Goal: Task Accomplishment & Management: Manage account settings

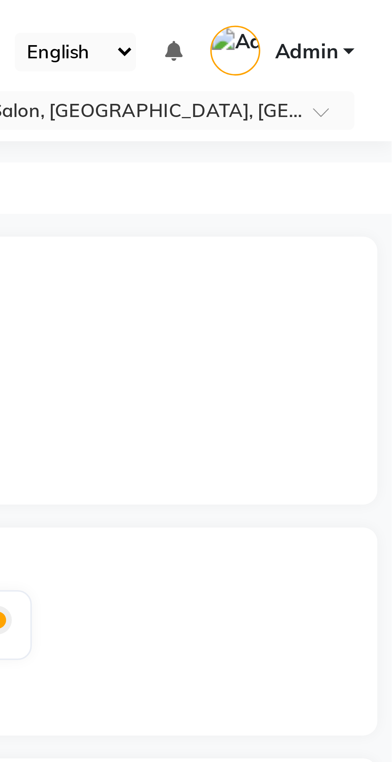
click at [371, 34] on span at bounding box center [375, 34] width 10 height 8
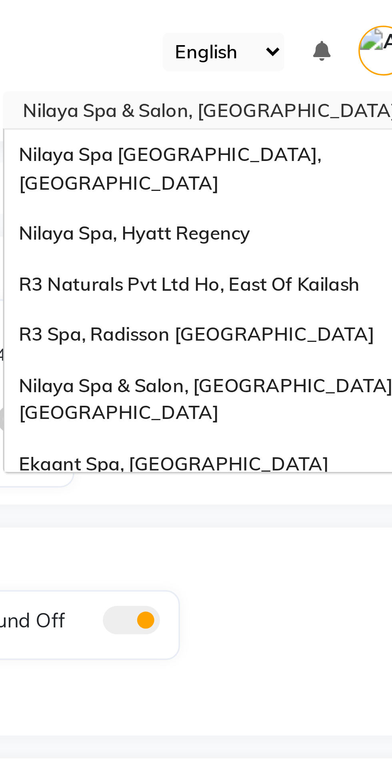
click at [315, 58] on div "Nilaya Spa, Hyatt Regency" at bounding box center [311, 65] width 139 height 14
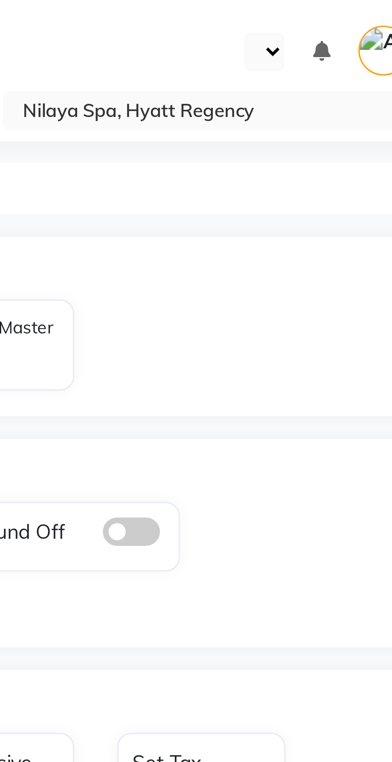
select select "en"
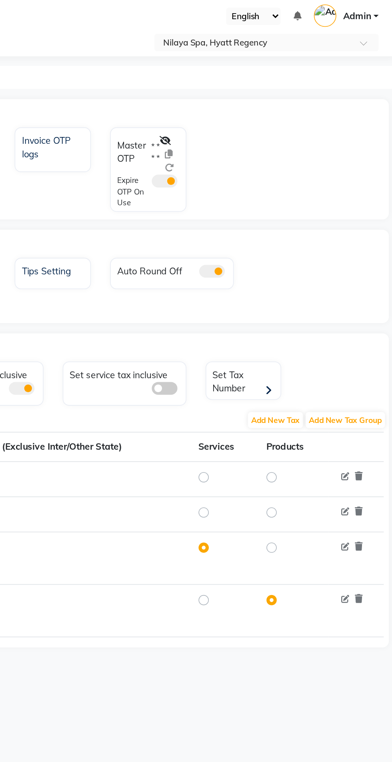
click at [250, 90] on icon at bounding box center [248, 93] width 7 height 6
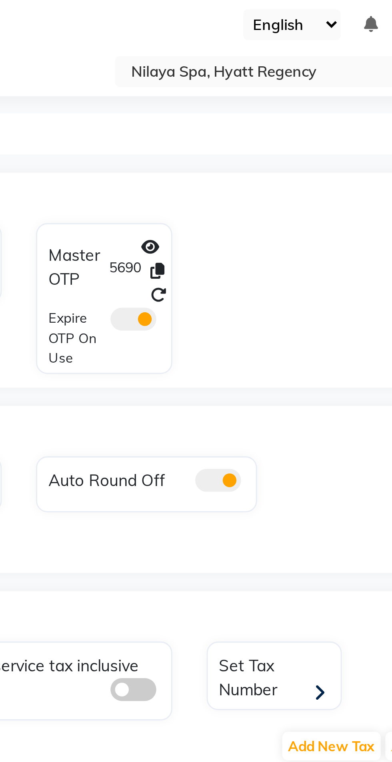
click at [255, 102] on icon at bounding box center [256, 101] width 5 height 6
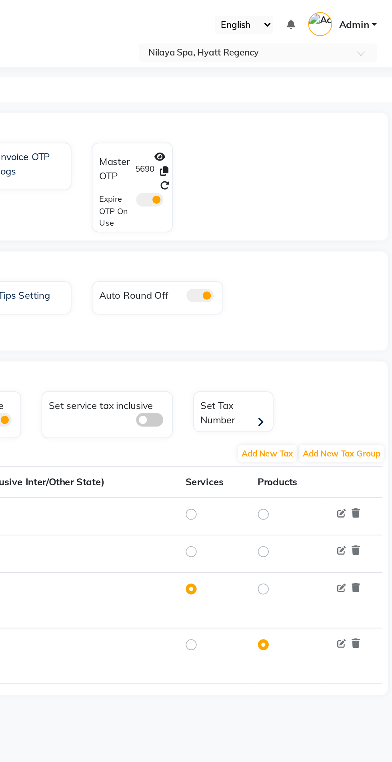
click at [342, 30] on input "text" at bounding box center [303, 32] width 116 height 8
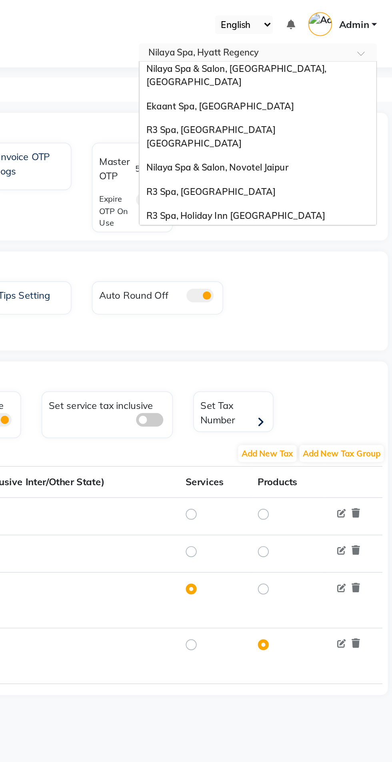
scroll to position [73, 0]
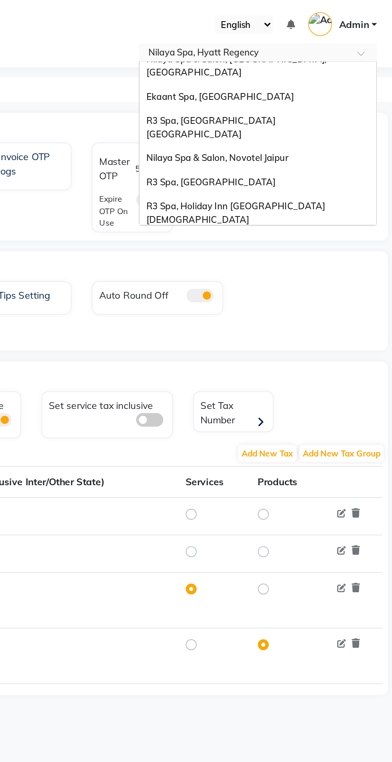
click at [330, 64] on div "R3 Spa, Expo Inn Greater Noida" at bounding box center [311, 75] width 139 height 22
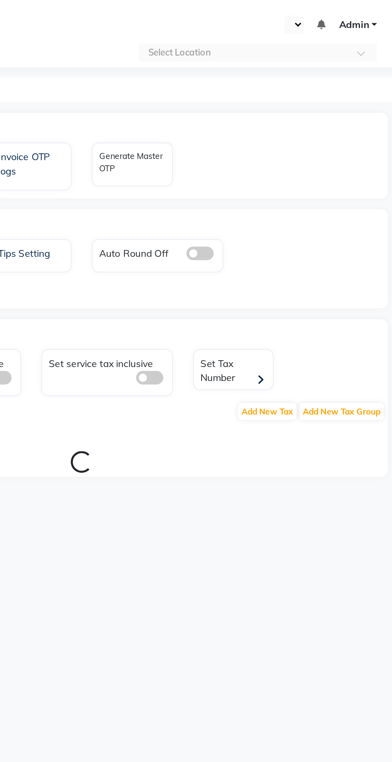
select select "en"
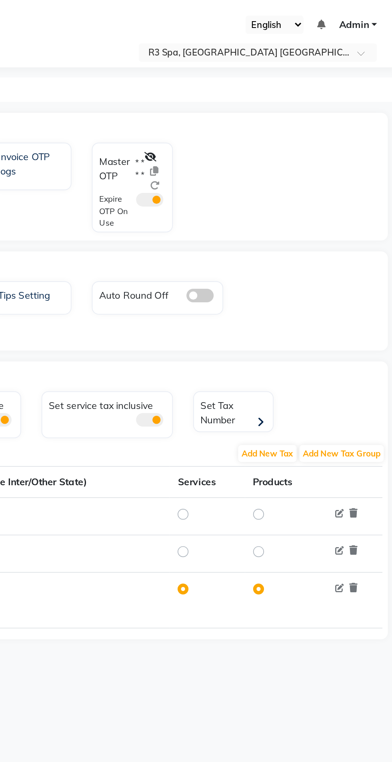
click at [333, 28] on input "text" at bounding box center [303, 32] width 116 height 8
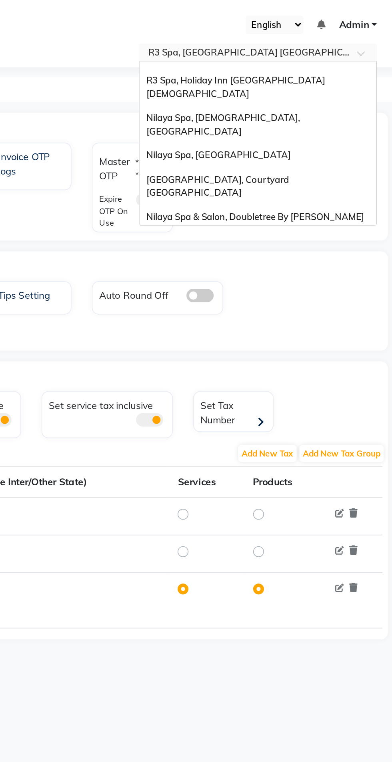
scroll to position [167, 0]
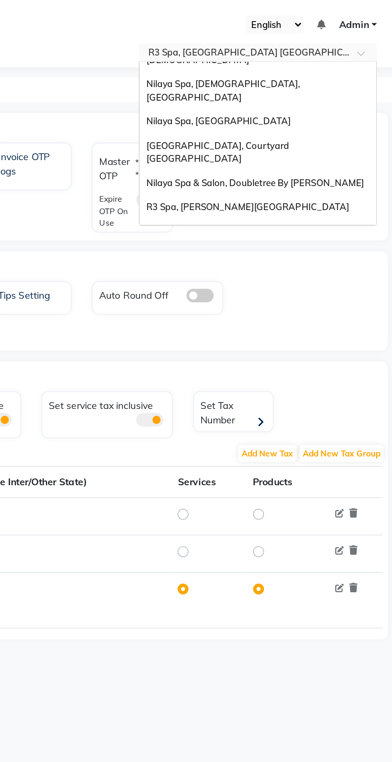
click at [340, 169] on span "Nilaya Spa & Salon, Radisson Blu Hotel, Greater Noida" at bounding box center [299, 176] width 107 height 14
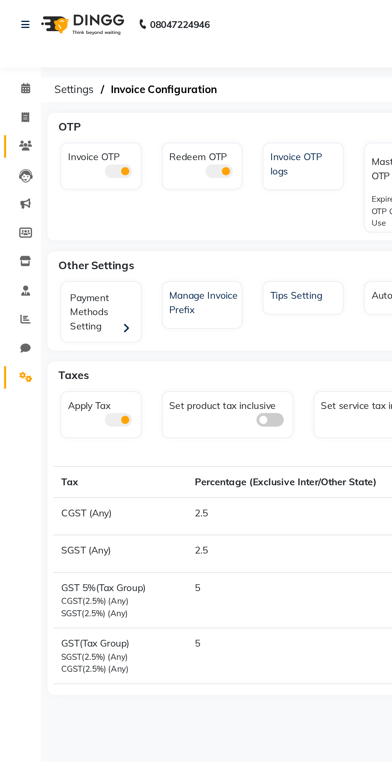
click at [21, 88] on span at bounding box center [15, 86] width 14 height 9
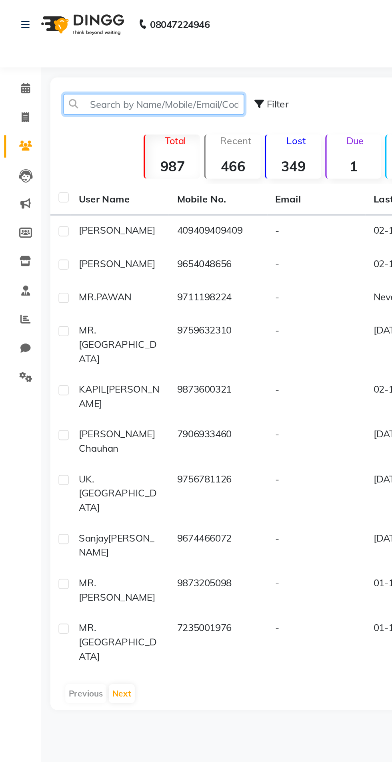
click at [82, 61] on input "text" at bounding box center [90, 61] width 106 height 12
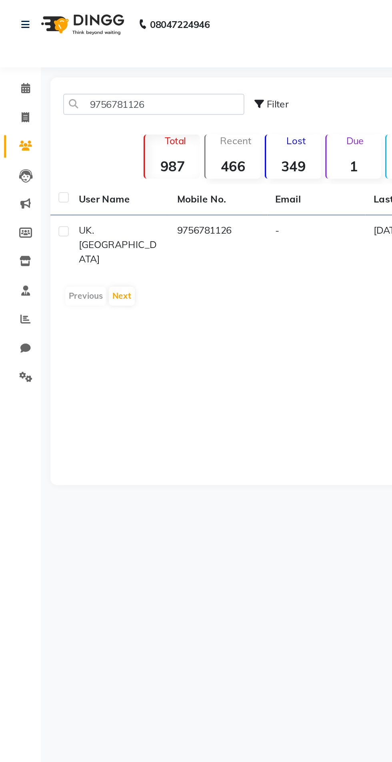
click at [72, 137] on span "UK. TYAGI" at bounding box center [69, 144] width 46 height 24
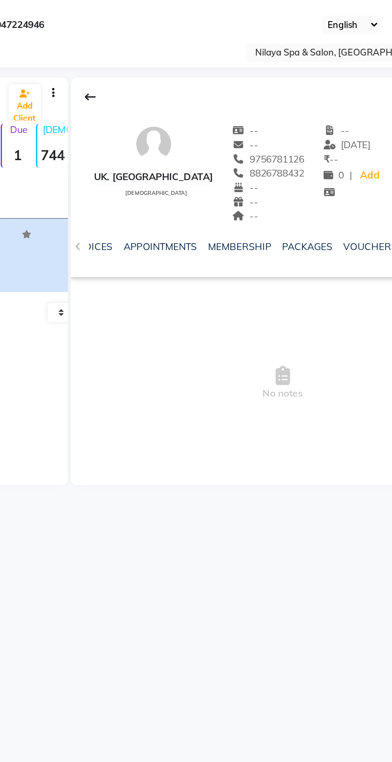
scroll to position [0, 157]
click at [276, 146] on link "PACKAGES" at bounding box center [273, 144] width 30 height 7
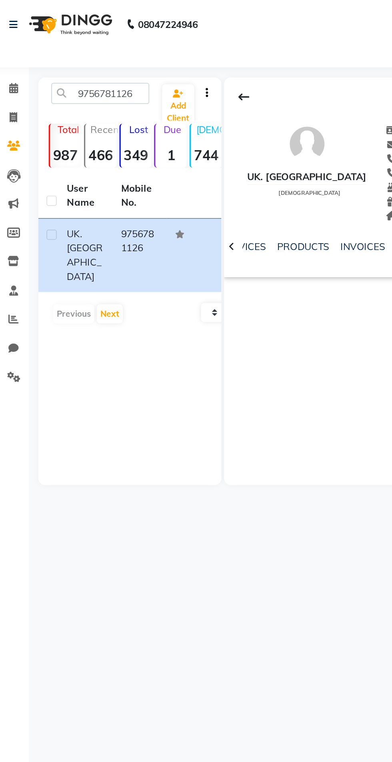
scroll to position [0, 37]
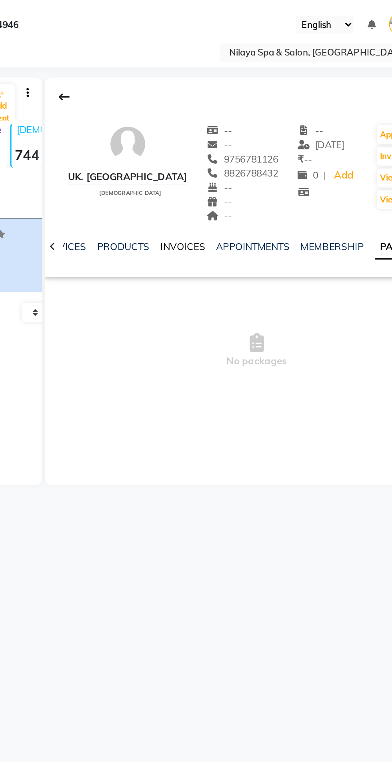
click at [218, 147] on link "INVOICES" at bounding box center [220, 144] width 26 height 7
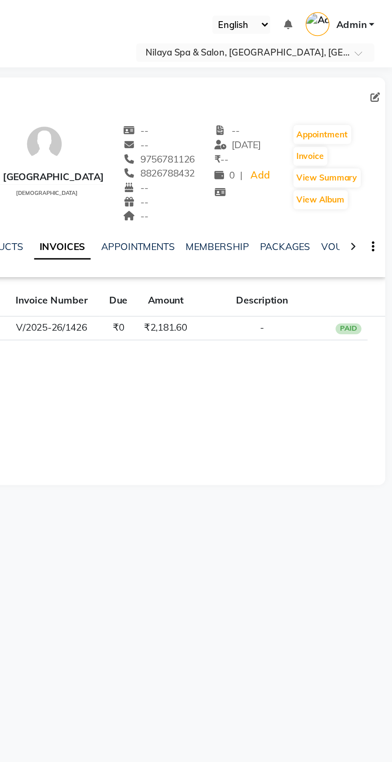
scroll to position [0, 120]
click at [297, 145] on link "PACKAGES" at bounding box center [290, 144] width 30 height 7
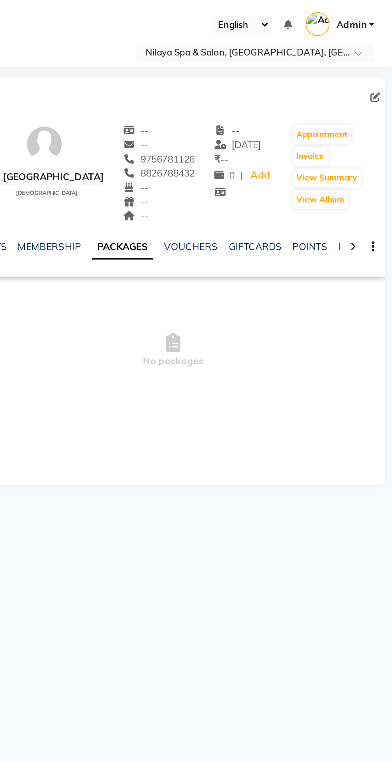
scroll to position [0, 175]
click at [320, 147] on link "POINTS" at bounding box center [322, 144] width 20 height 7
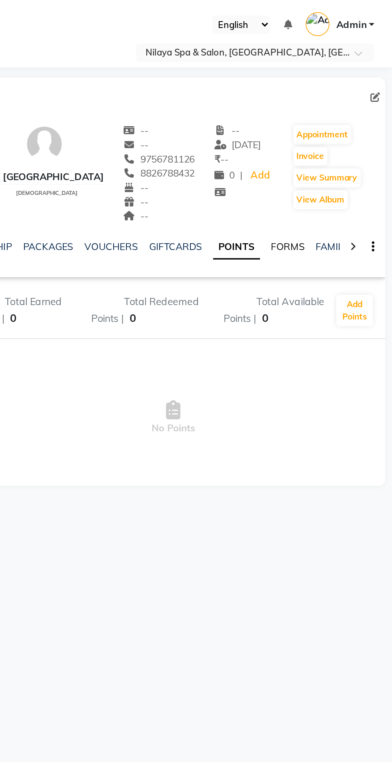
click at [322, 146] on link "FORMS" at bounding box center [331, 144] width 20 height 7
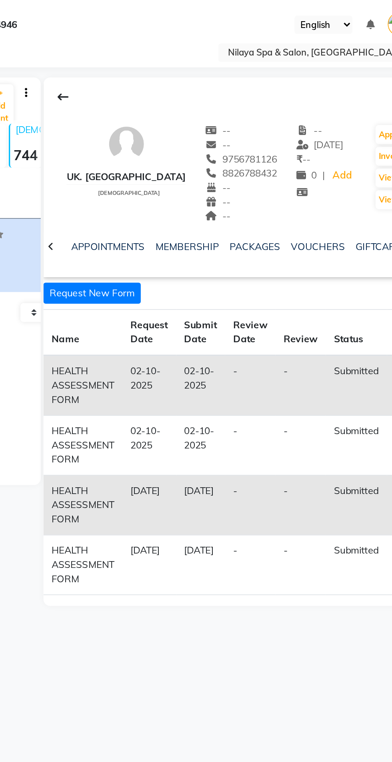
scroll to position [0, 94]
click at [264, 147] on link "PACKAGES" at bounding box center [265, 144] width 30 height 7
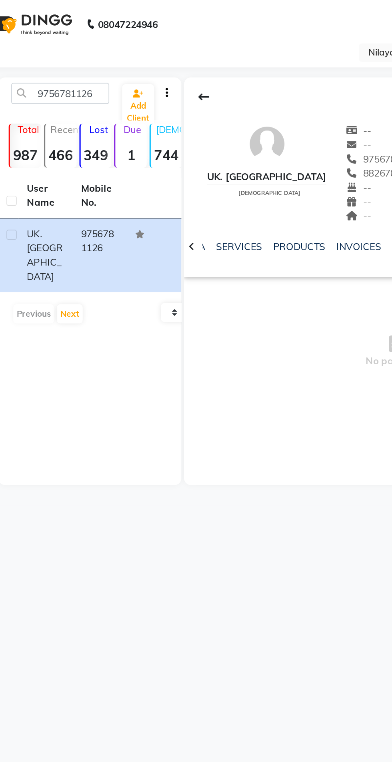
scroll to position [0, 14]
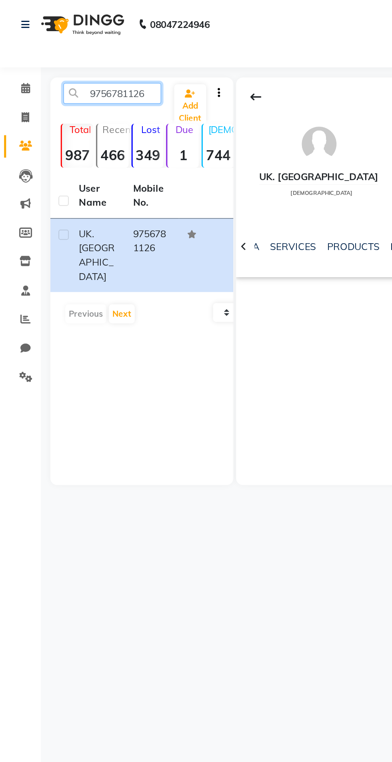
click at [88, 56] on input "9756781126" at bounding box center [66, 55] width 58 height 12
type input "9"
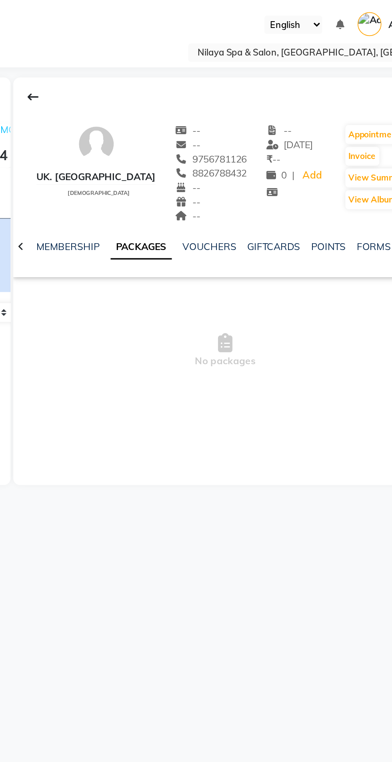
scroll to position [0, 180]
type input "Uk."
click at [307, 147] on link "POINTS" at bounding box center [317, 144] width 20 height 7
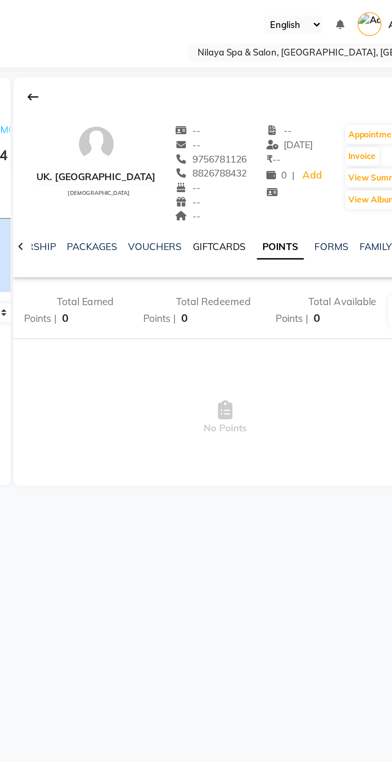
click at [264, 146] on link "GIFTCARDS" at bounding box center [259, 144] width 31 height 7
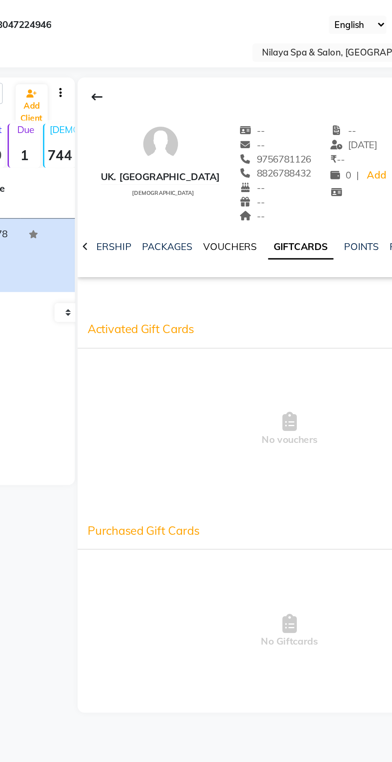
click at [223, 145] on link "VOUCHERS" at bounding box center [229, 144] width 32 height 7
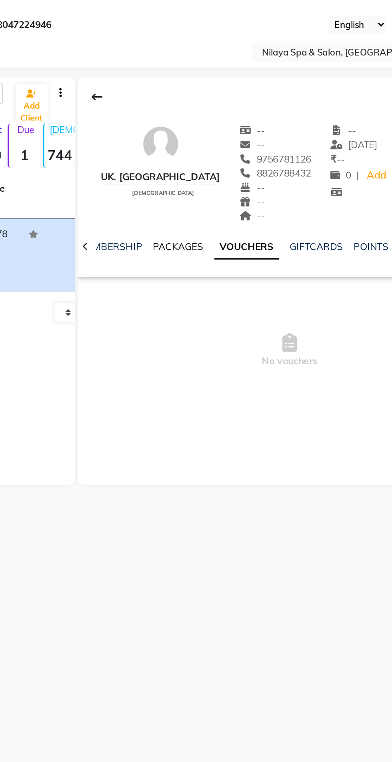
click at [203, 146] on link "PACKAGES" at bounding box center [198, 144] width 30 height 7
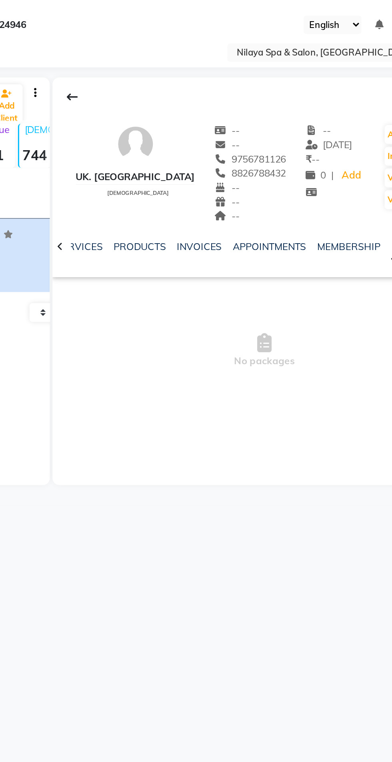
scroll to position [0, 45]
click at [216, 147] on link "INVOICES" at bounding box center [212, 144] width 26 height 7
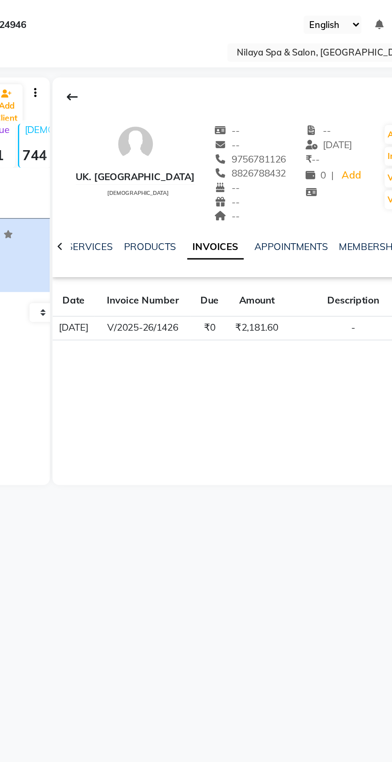
click at [207, 197] on td "V/2025-26/1426" at bounding box center [191, 193] width 56 height 14
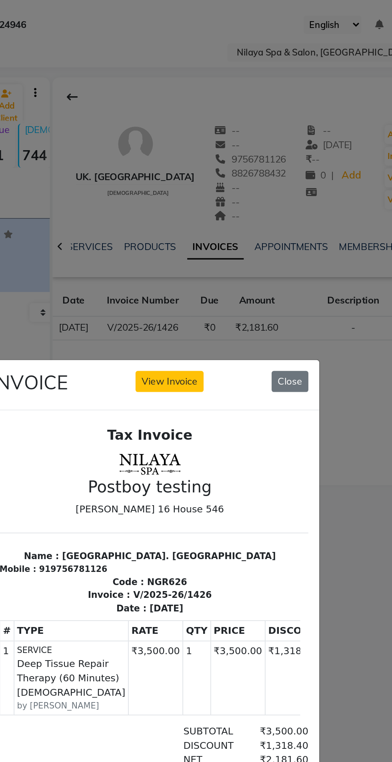
click at [104, 446] on img at bounding box center [85, 446] width 40 height 17
click at [224, 231] on button "View Invoice" at bounding box center [207, 224] width 40 height 12
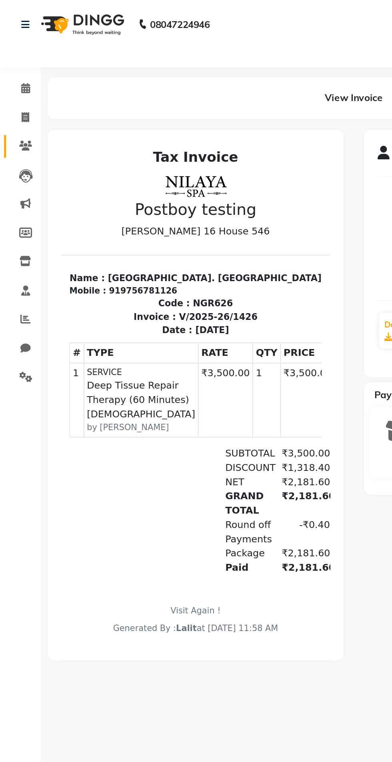
click at [20, 87] on span at bounding box center [15, 86] width 14 height 9
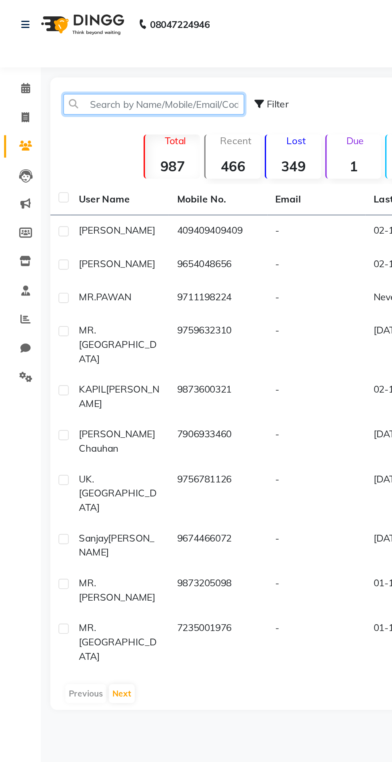
click at [83, 64] on input "text" at bounding box center [90, 61] width 106 height 12
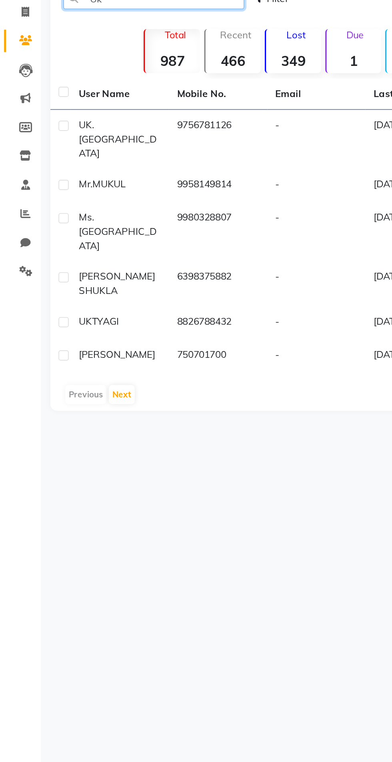
type input "Uk"
click at [77, 289] on button "Next" at bounding box center [71, 294] width 15 height 11
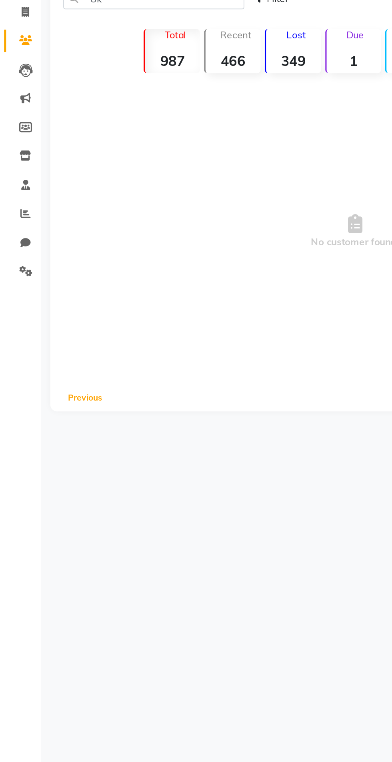
click at [50, 298] on button "Previous" at bounding box center [50, 296] width 24 height 11
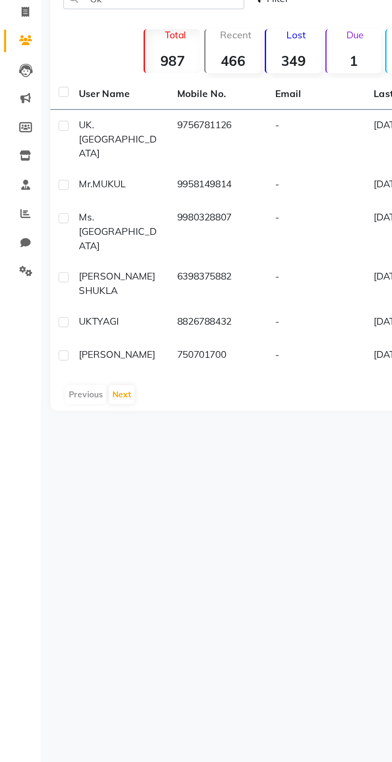
click at [66, 247] on span "TYAGI" at bounding box center [62, 250] width 16 height 7
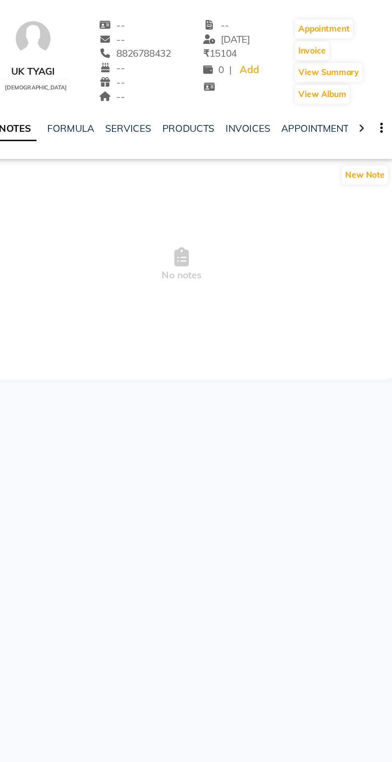
click at [368, 138] on icon at bounding box center [369, 138] width 4 height 6
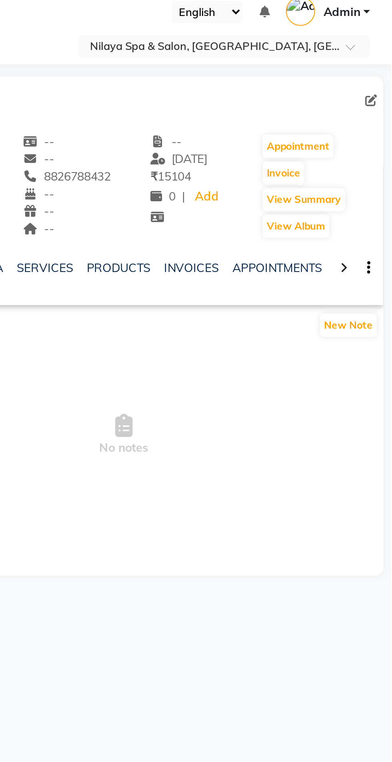
click at [369, 144] on div at bounding box center [368, 137] width 9 height 16
click at [373, 135] on div at bounding box center [368, 137] width 9 height 16
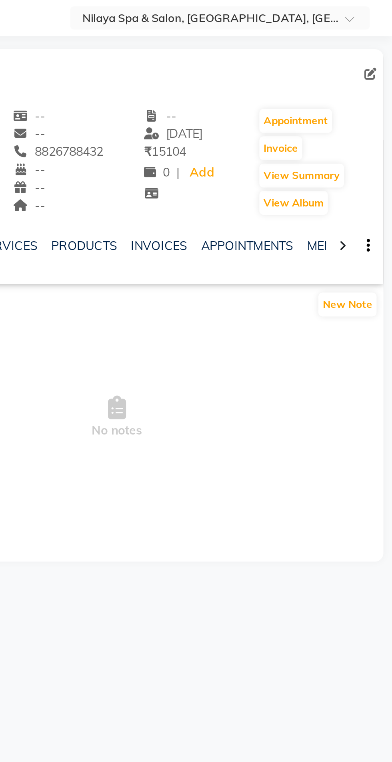
click at [371, 136] on div at bounding box center [368, 137] width 9 height 16
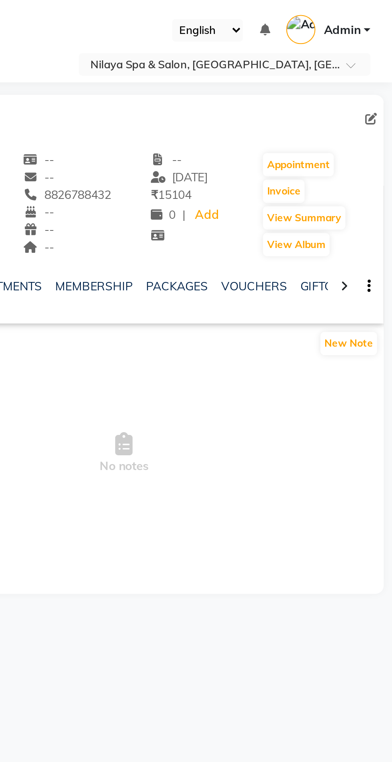
scroll to position [0, 125]
click at [280, 136] on link "PACKAGES" at bounding box center [280, 137] width 30 height 7
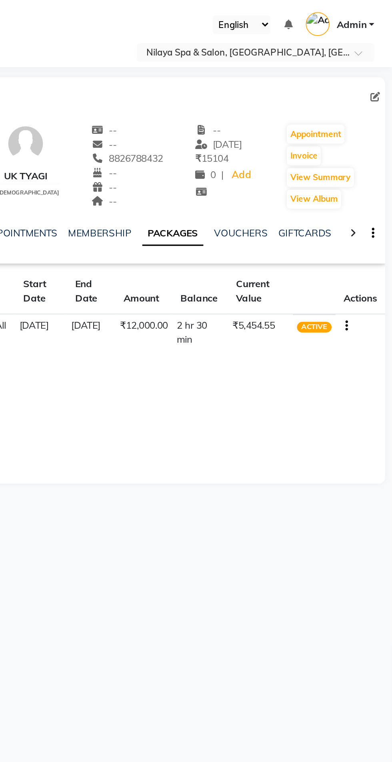
click at [358, 31] on input "text" at bounding box center [303, 32] width 116 height 8
click at [379, 13] on link "Admin" at bounding box center [361, 14] width 40 height 13
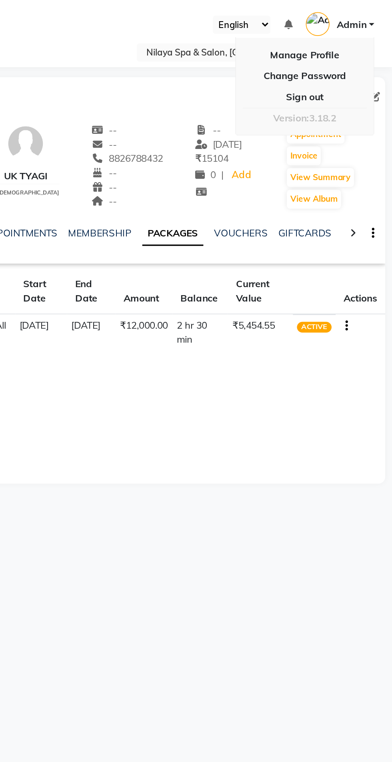
click at [359, 60] on link "Sign out" at bounding box center [340, 57] width 73 height 12
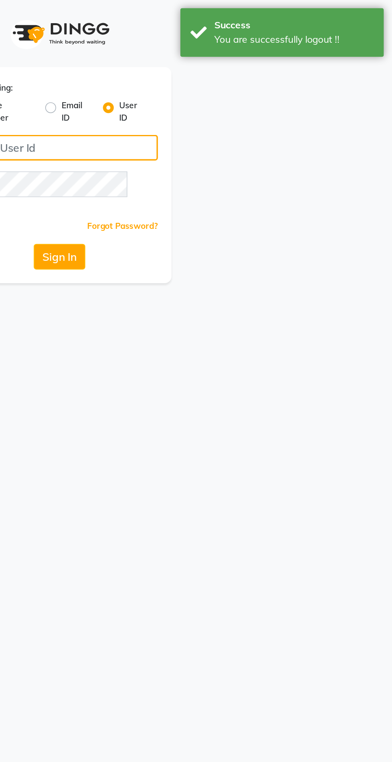
click at [241, 86] on input "Username" at bounding box center [196, 87] width 116 height 15
type input "r3naturals"
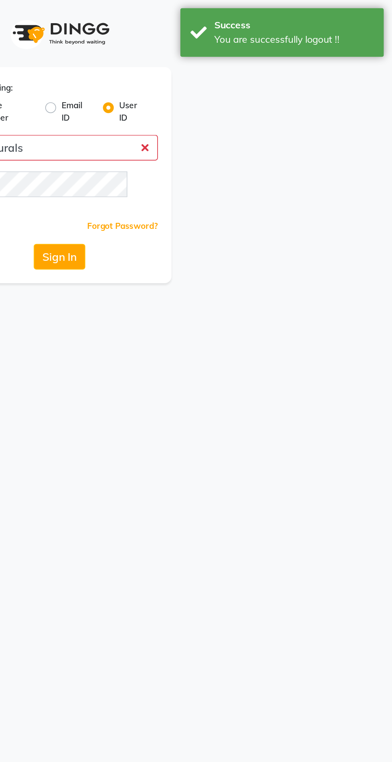
click at [181, 144] on button "Sign In" at bounding box center [196, 151] width 30 height 15
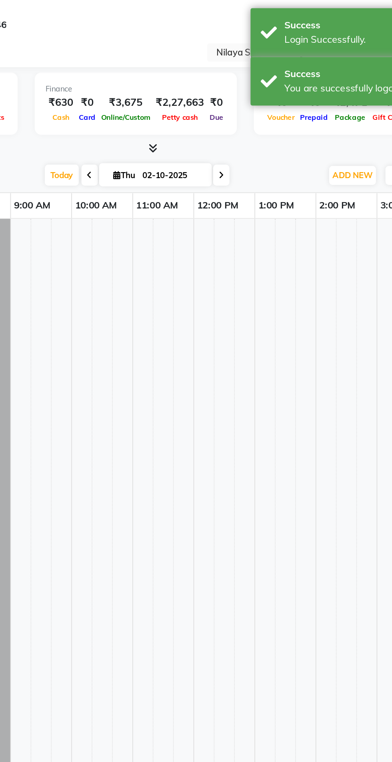
select select "en"
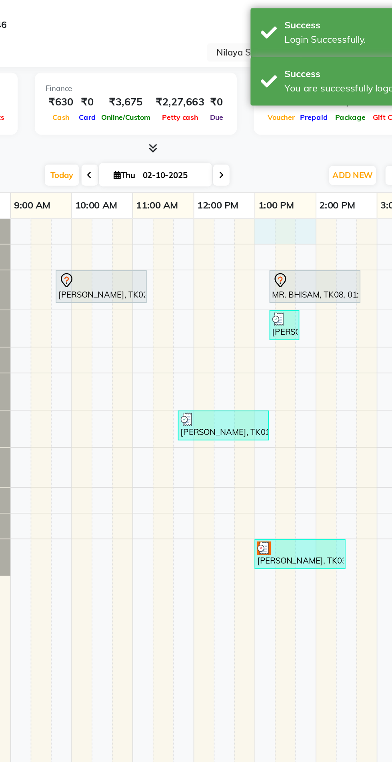
select select "72228"
select select "780"
select select "tentative"
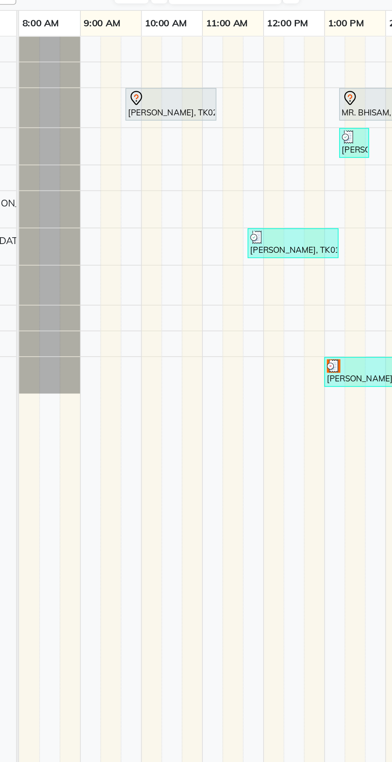
click at [0, 0] on div at bounding box center [0, 0] width 0 height 0
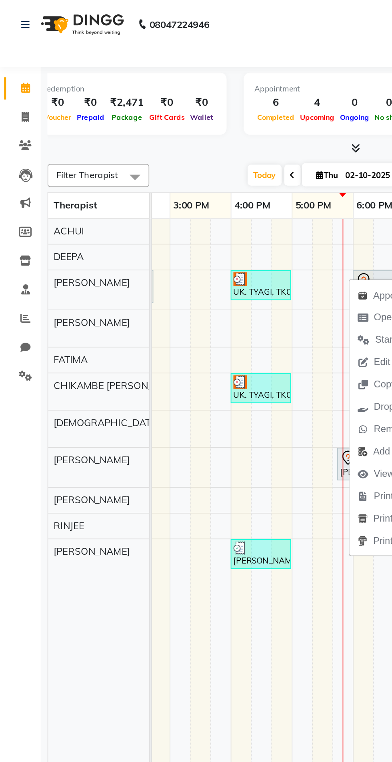
scroll to position [0, 251]
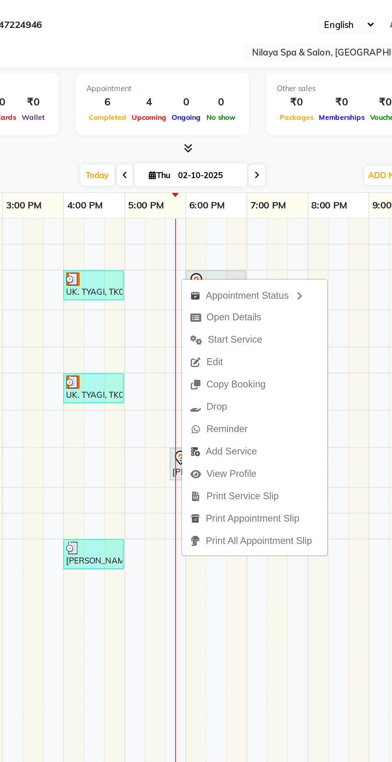
click at [255, 33] on input "text" at bounding box center [303, 32] width 116 height 8
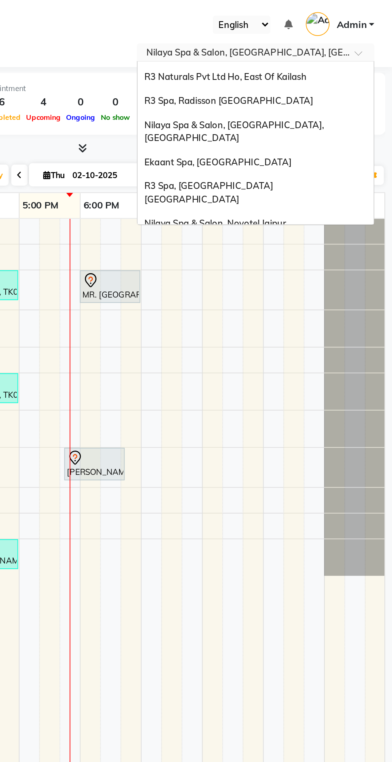
scroll to position [0, 0]
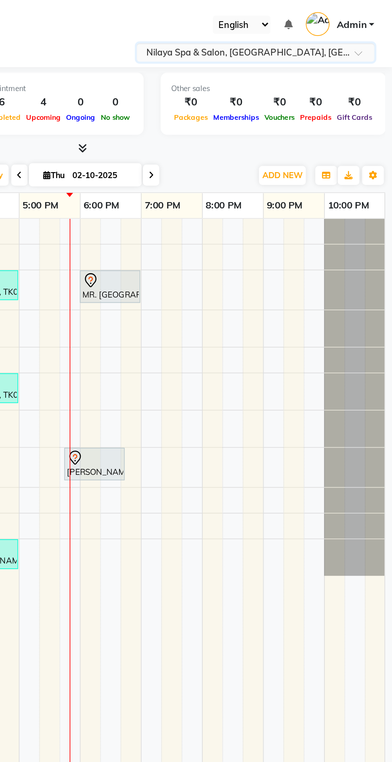
click at [375, 14] on span "Admin" at bounding box center [368, 14] width 18 height 8
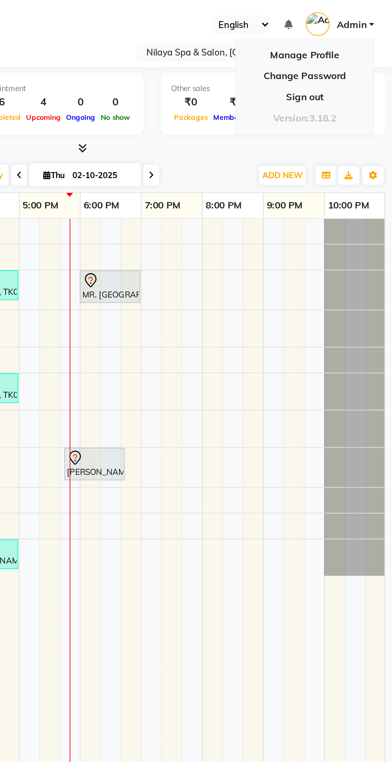
click at [363, 60] on link "Sign out" at bounding box center [340, 57] width 73 height 12
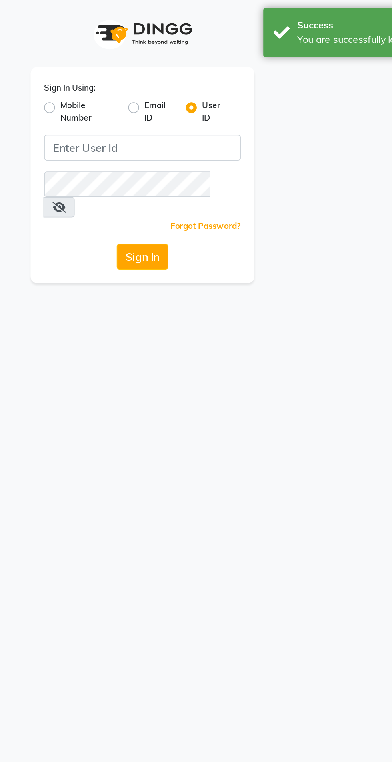
click at [151, 119] on icon at bounding box center [147, 122] width 8 height 6
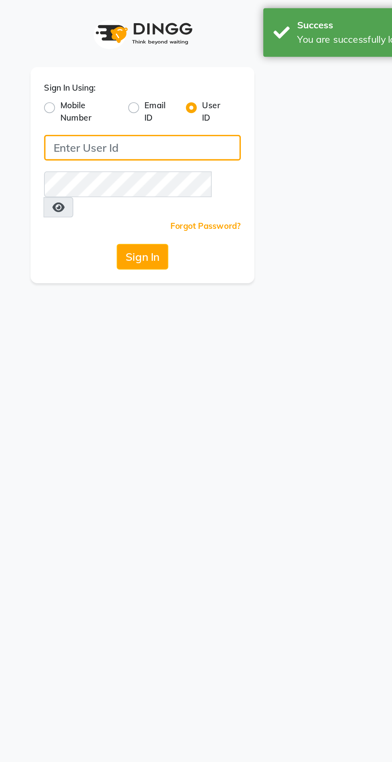
click at [231, 87] on input "Username" at bounding box center [196, 87] width 116 height 15
type input "r3naturals"
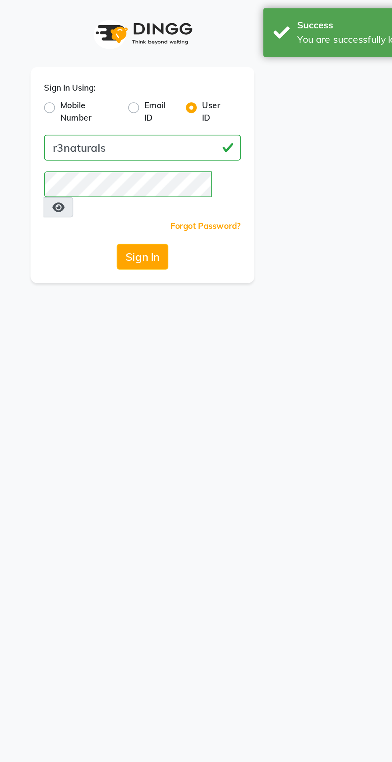
click at [209, 144] on button "Sign In" at bounding box center [196, 151] width 30 height 15
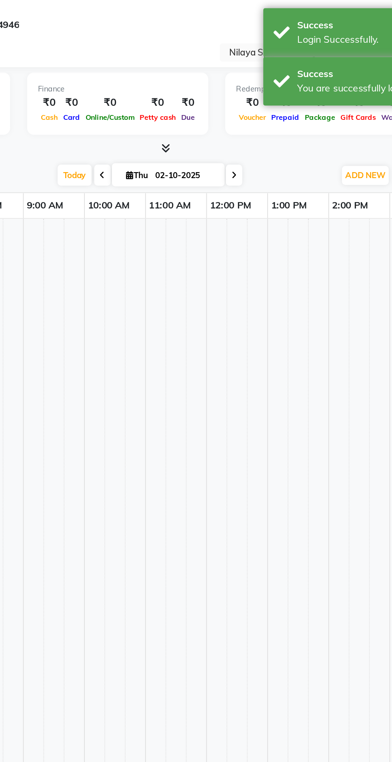
select select "en"
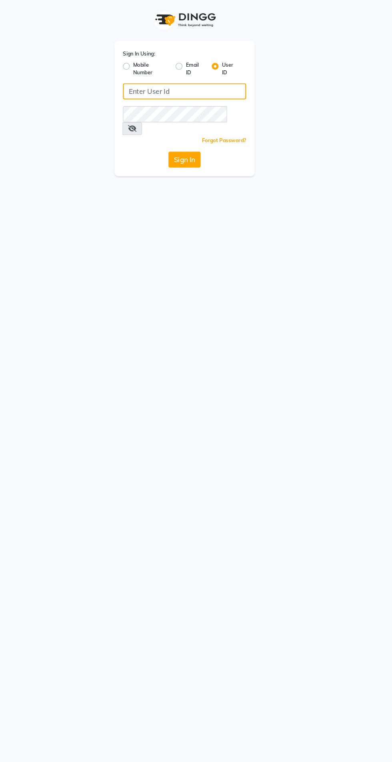
click at [231, 88] on input "Username" at bounding box center [196, 87] width 116 height 15
type input "r3naturals"
click at [181, 144] on button "Sign In" at bounding box center [196, 151] width 30 height 15
